Goal: Information Seeking & Learning: Learn about a topic

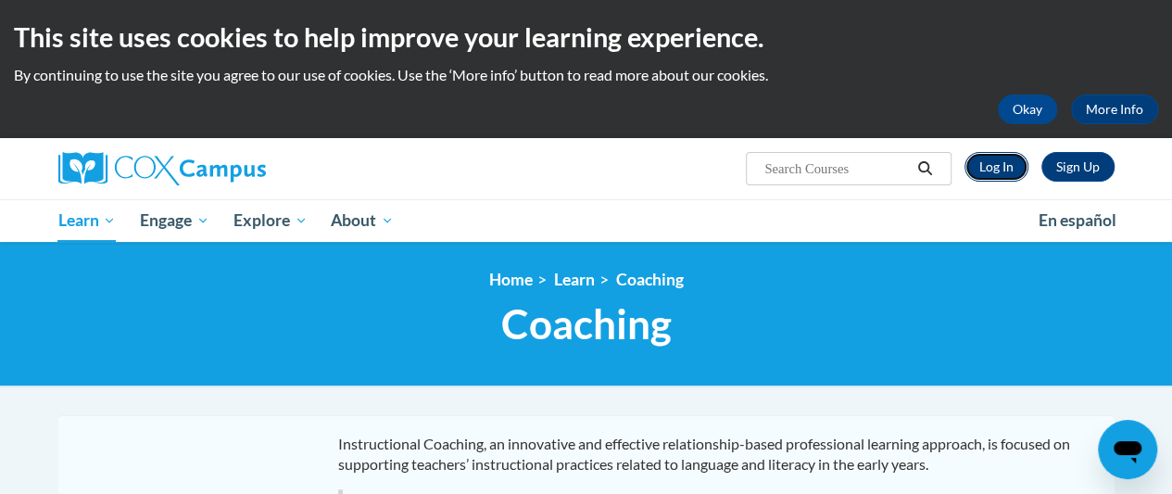
click at [993, 164] on link "Log In" at bounding box center [996, 167] width 64 height 30
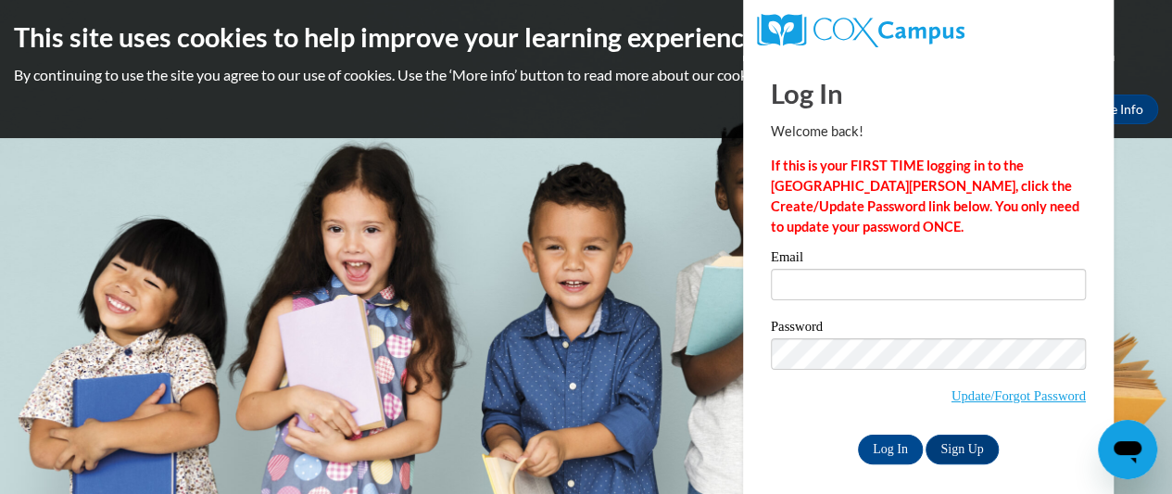
type input "janrbonds@yahoo.com"
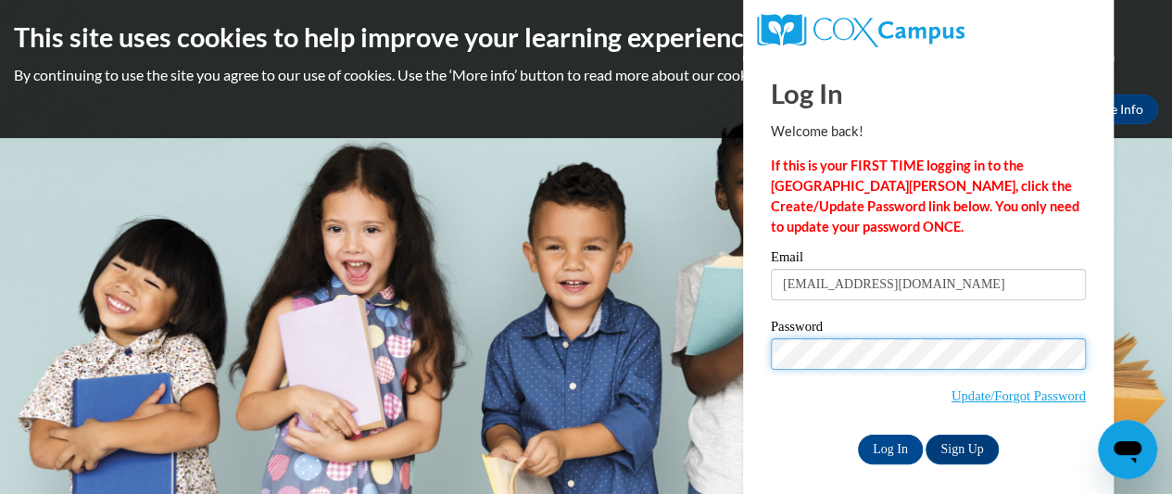
click at [858, 434] on input "Log In" at bounding box center [890, 449] width 65 height 30
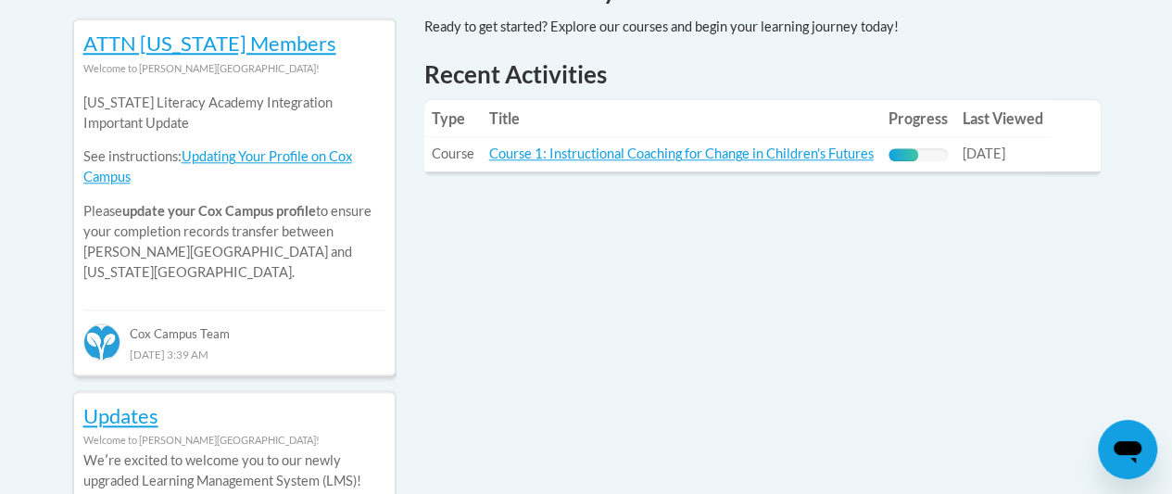
scroll to position [811, 0]
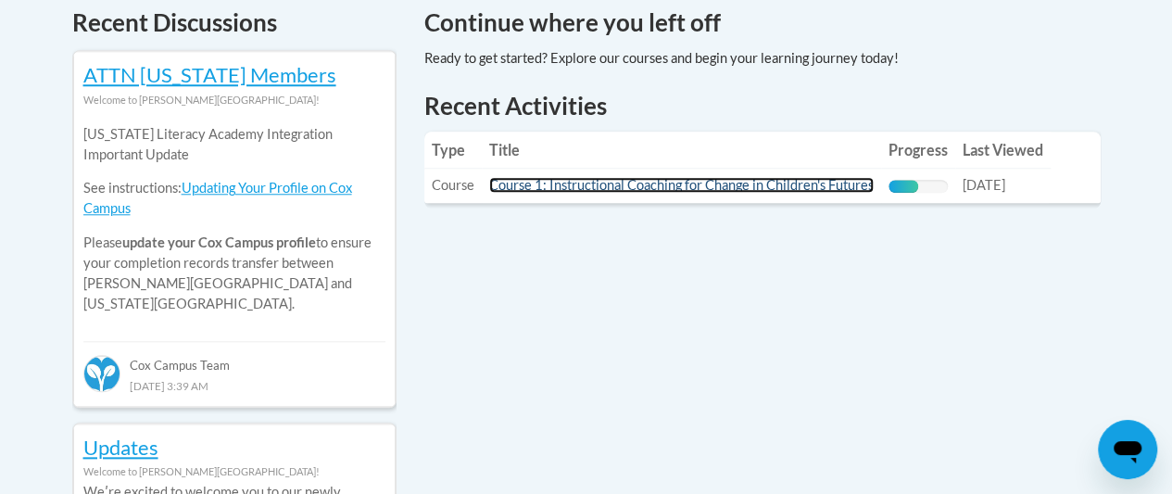
click at [727, 182] on link "Course 1: Instructional Coaching for Change in Children's Futures" at bounding box center [681, 185] width 384 height 16
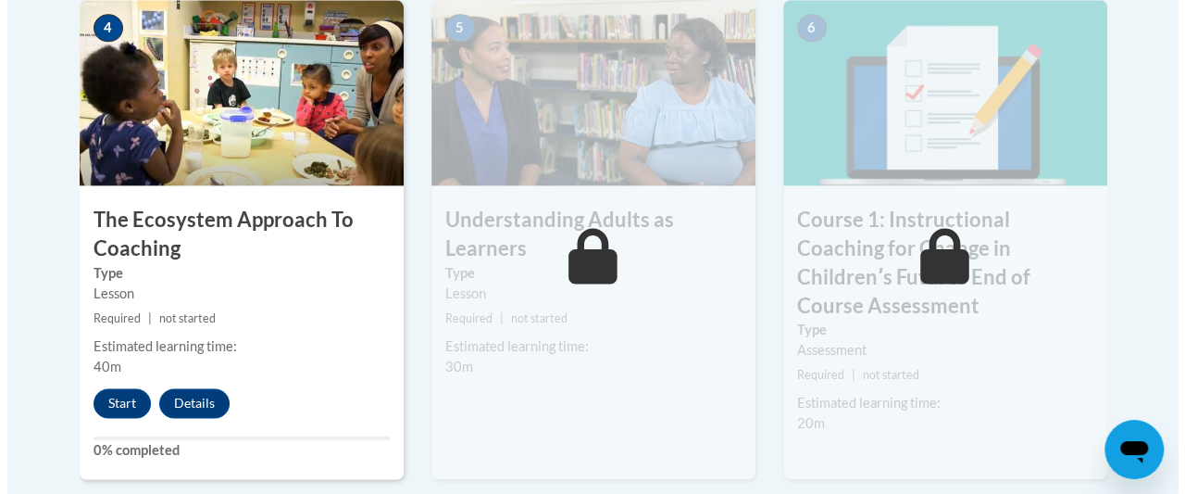
scroll to position [1297, 0]
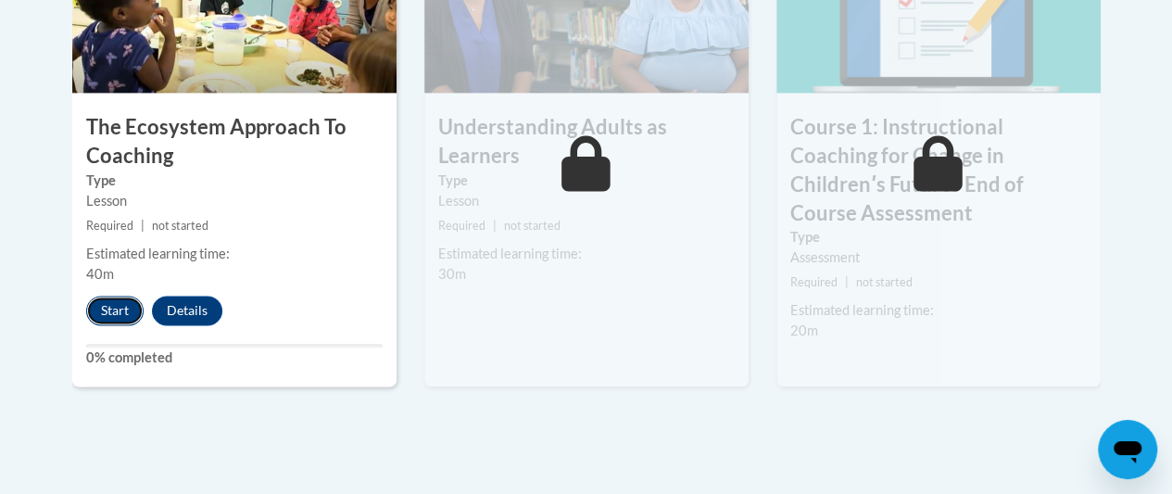
click at [105, 305] on button "Start" at bounding box center [114, 310] width 57 height 30
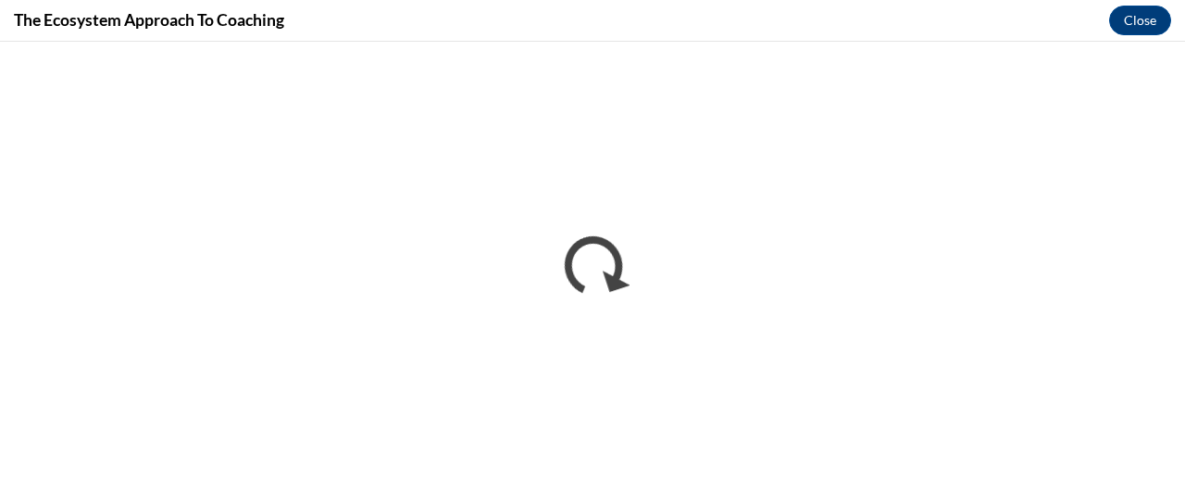
scroll to position [0, 0]
click at [753, 41] on div "The Ecosystem Approach To Coaching Close" at bounding box center [592, 21] width 1185 height 42
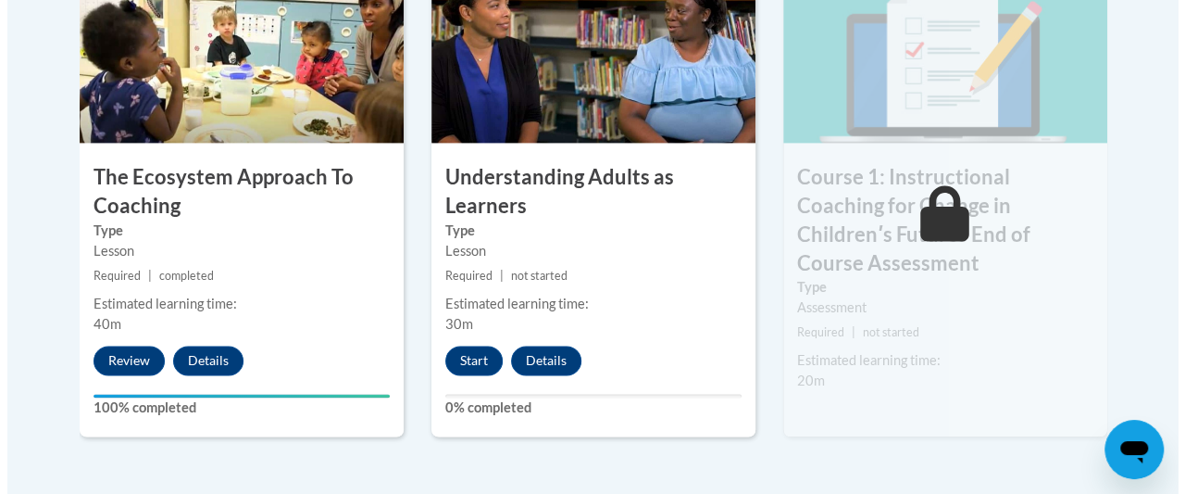
scroll to position [1255, 0]
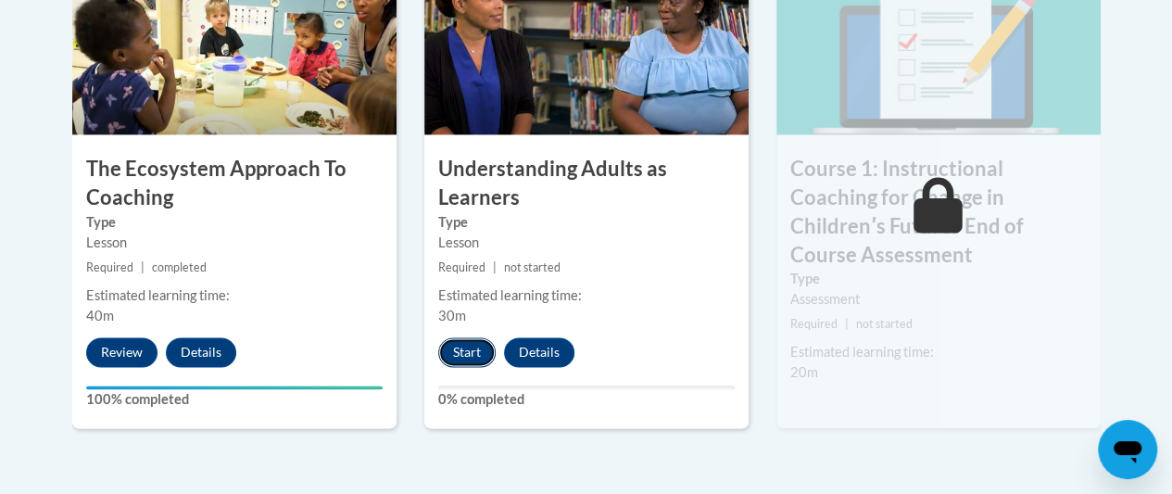
click at [462, 348] on button "Start" at bounding box center [466, 352] width 57 height 30
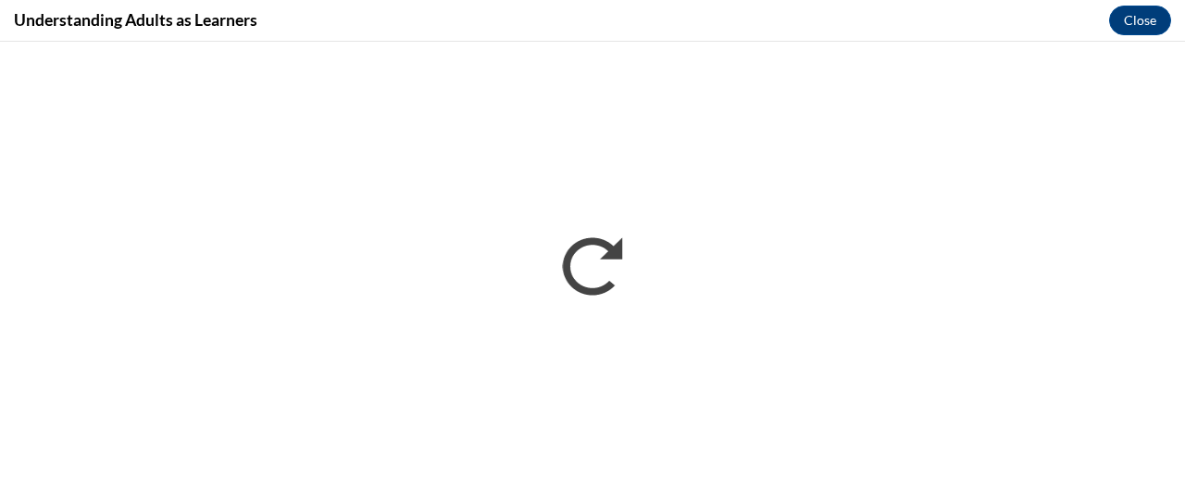
scroll to position [0, 0]
